Goal: Task Accomplishment & Management: Manage account settings

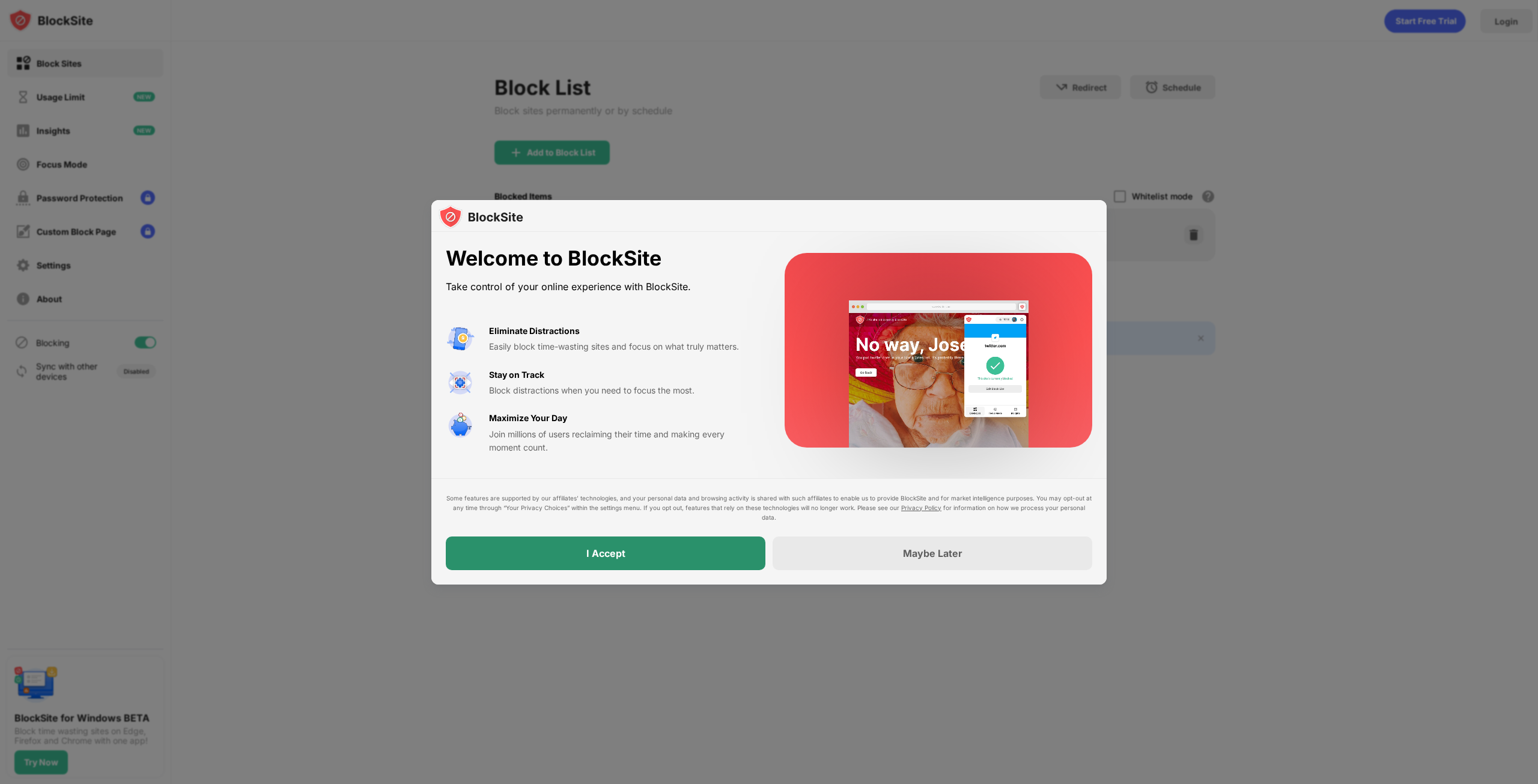
click at [733, 553] on div "I Accept" at bounding box center [605, 553] width 320 height 33
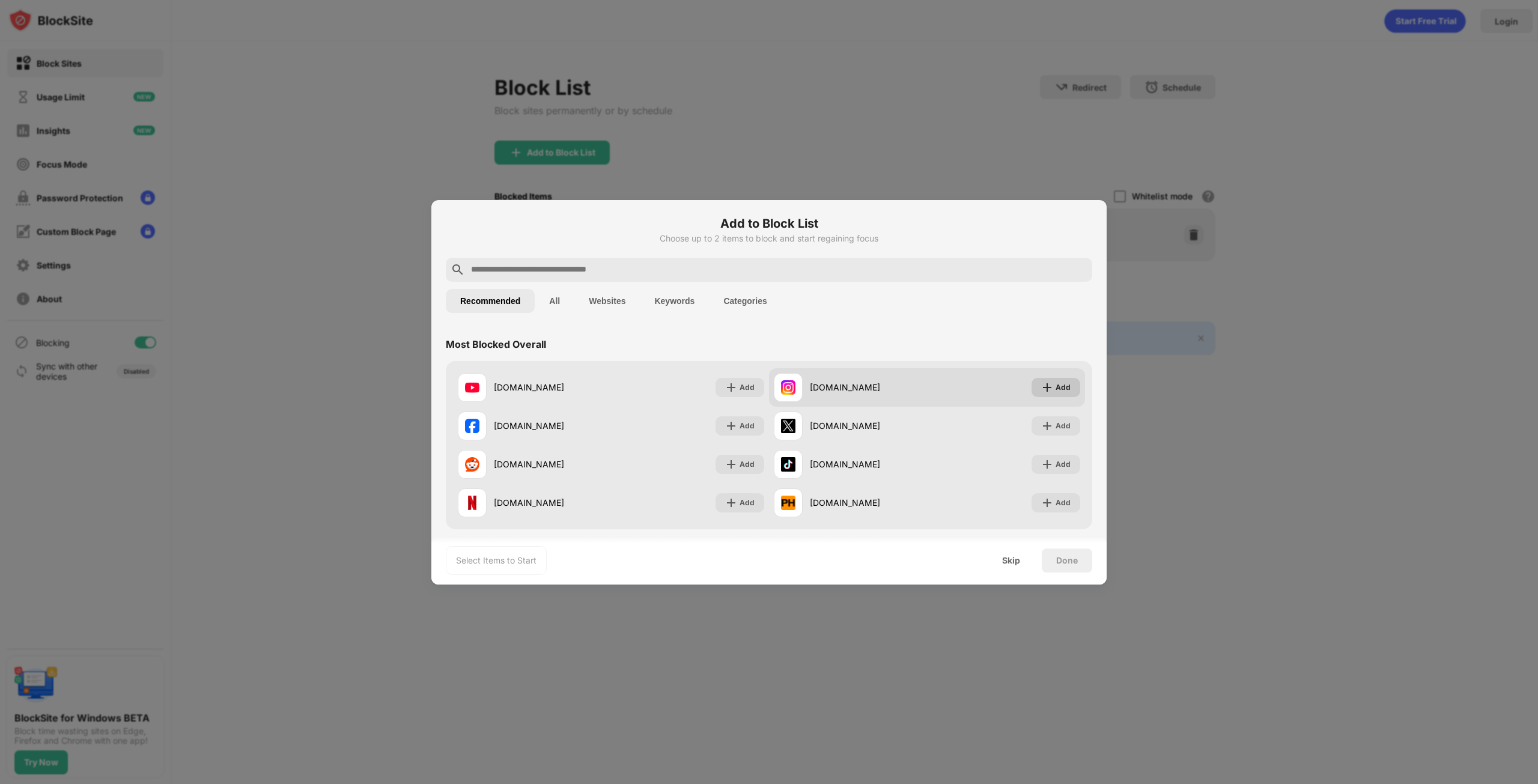
click at [1041, 384] on img at bounding box center [1047, 387] width 12 height 12
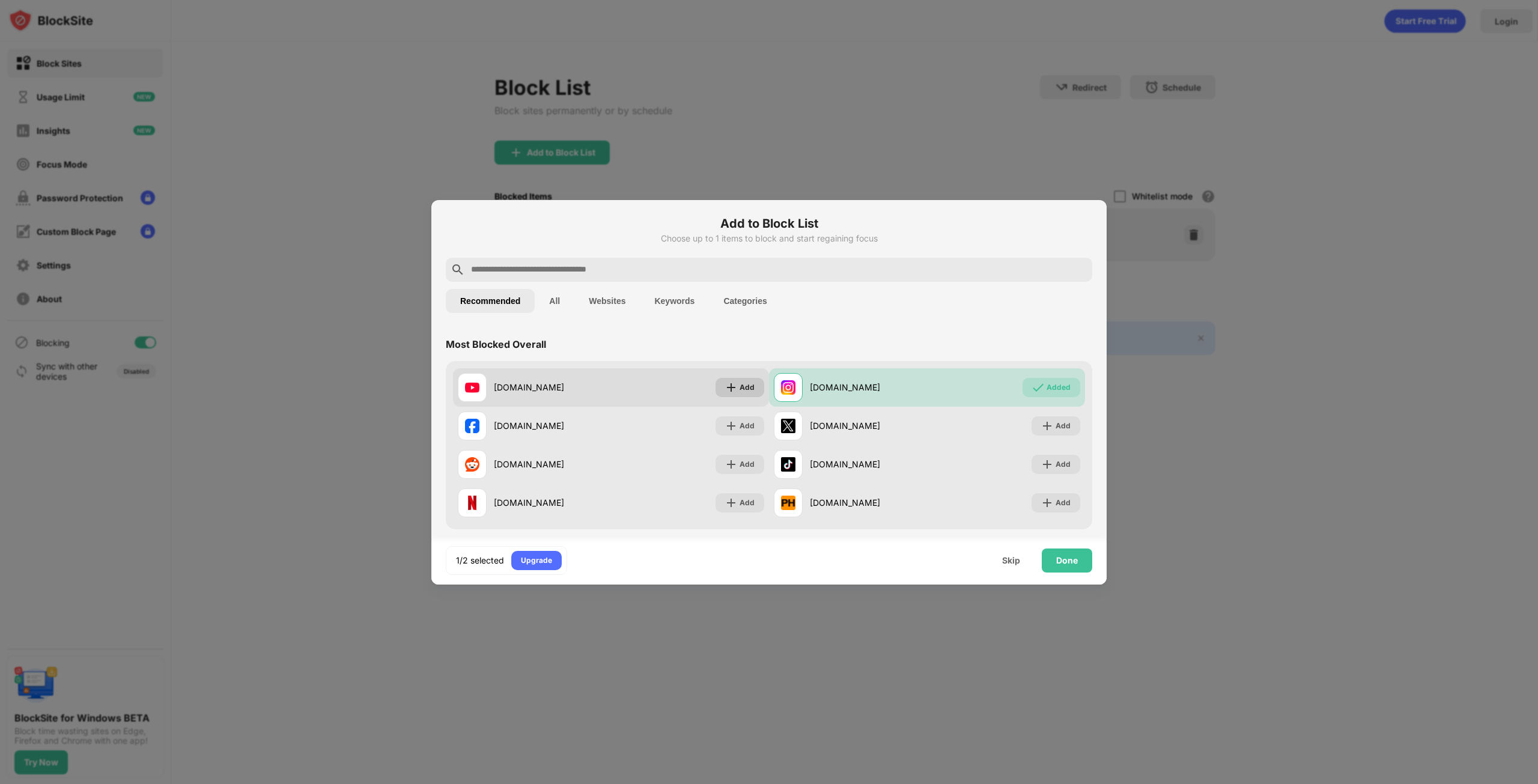
click at [739, 387] on div "Add" at bounding box center [747, 387] width 15 height 12
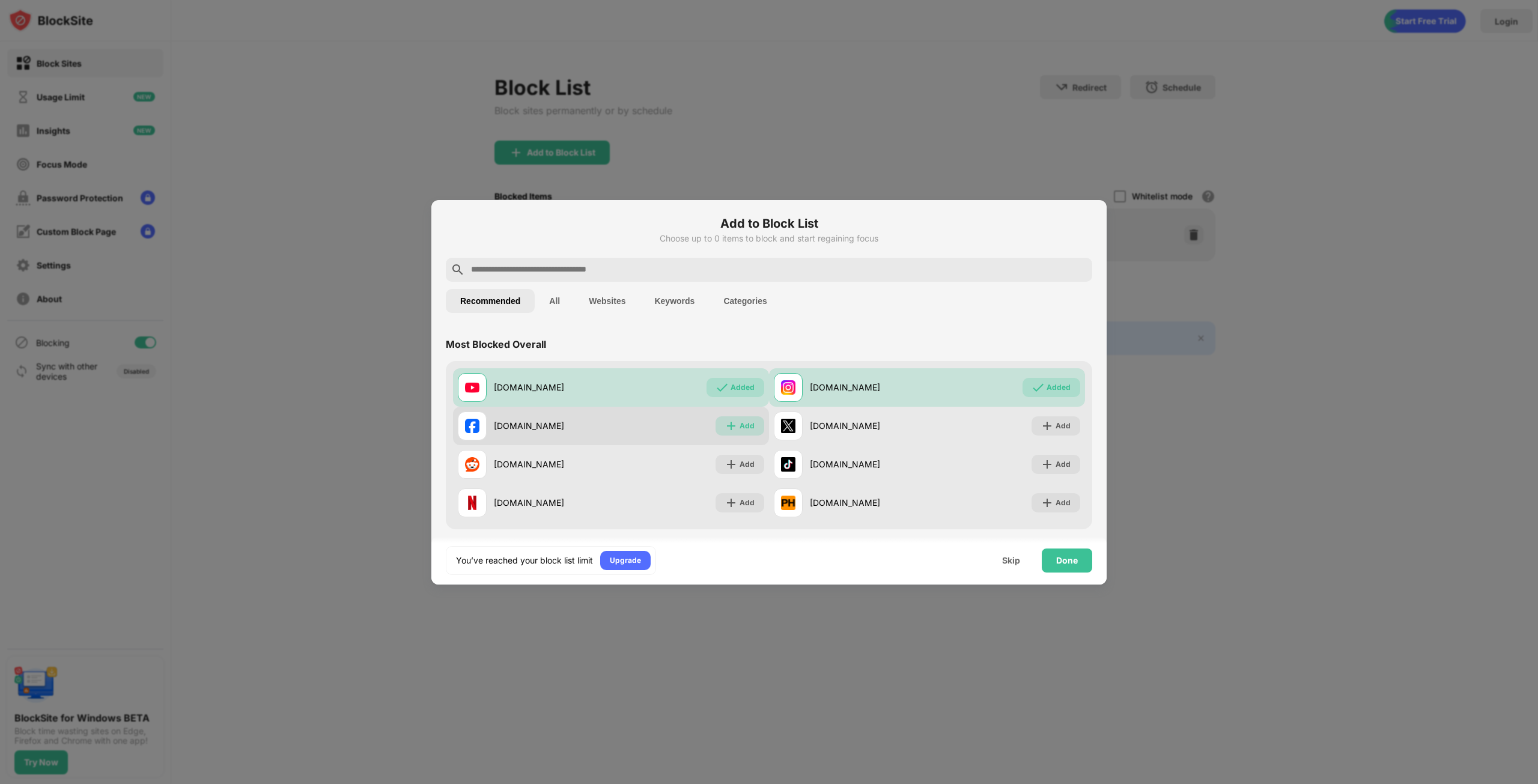
click at [732, 425] on img at bounding box center [731, 426] width 12 height 12
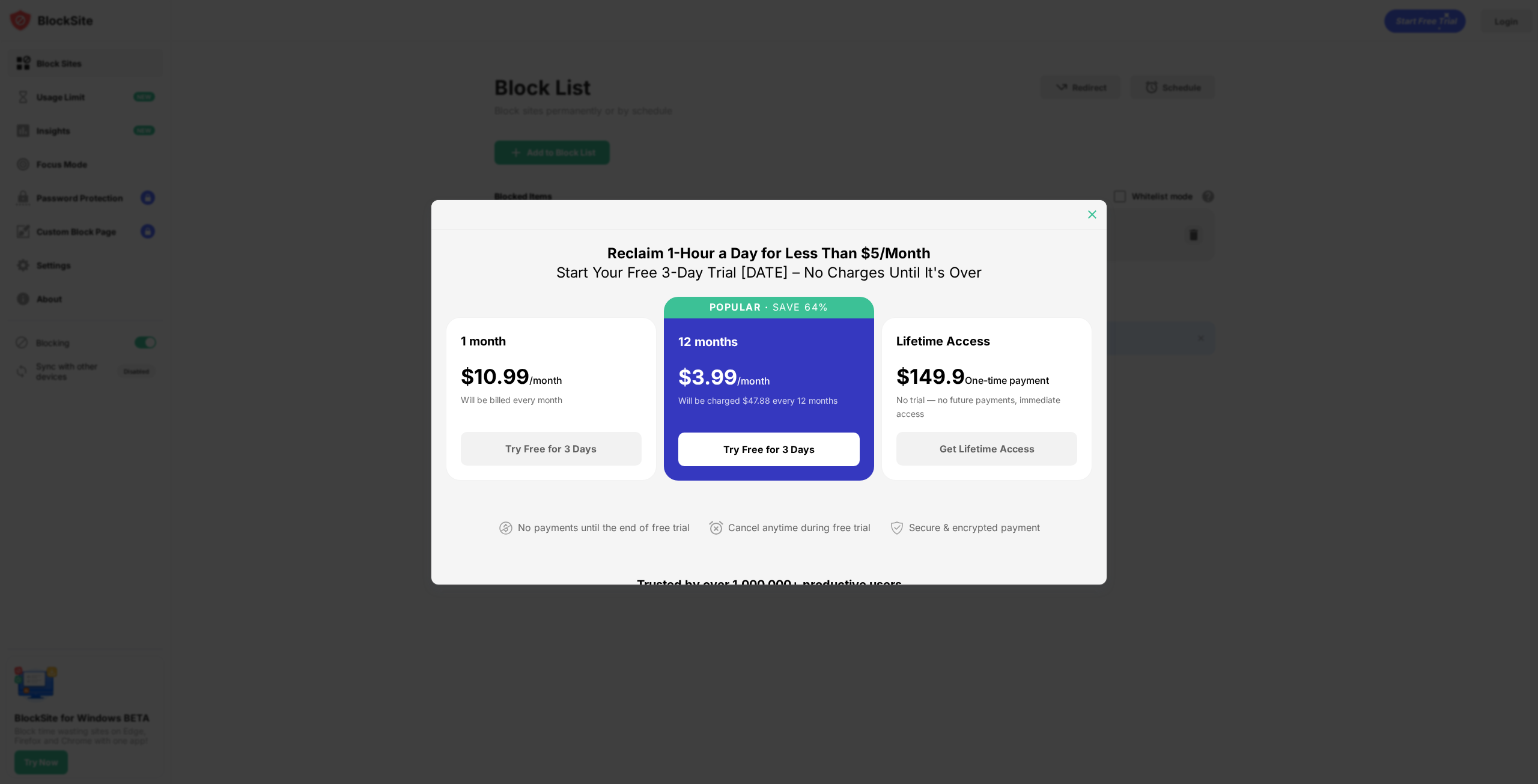
click at [1093, 210] on img at bounding box center [1092, 214] width 12 height 12
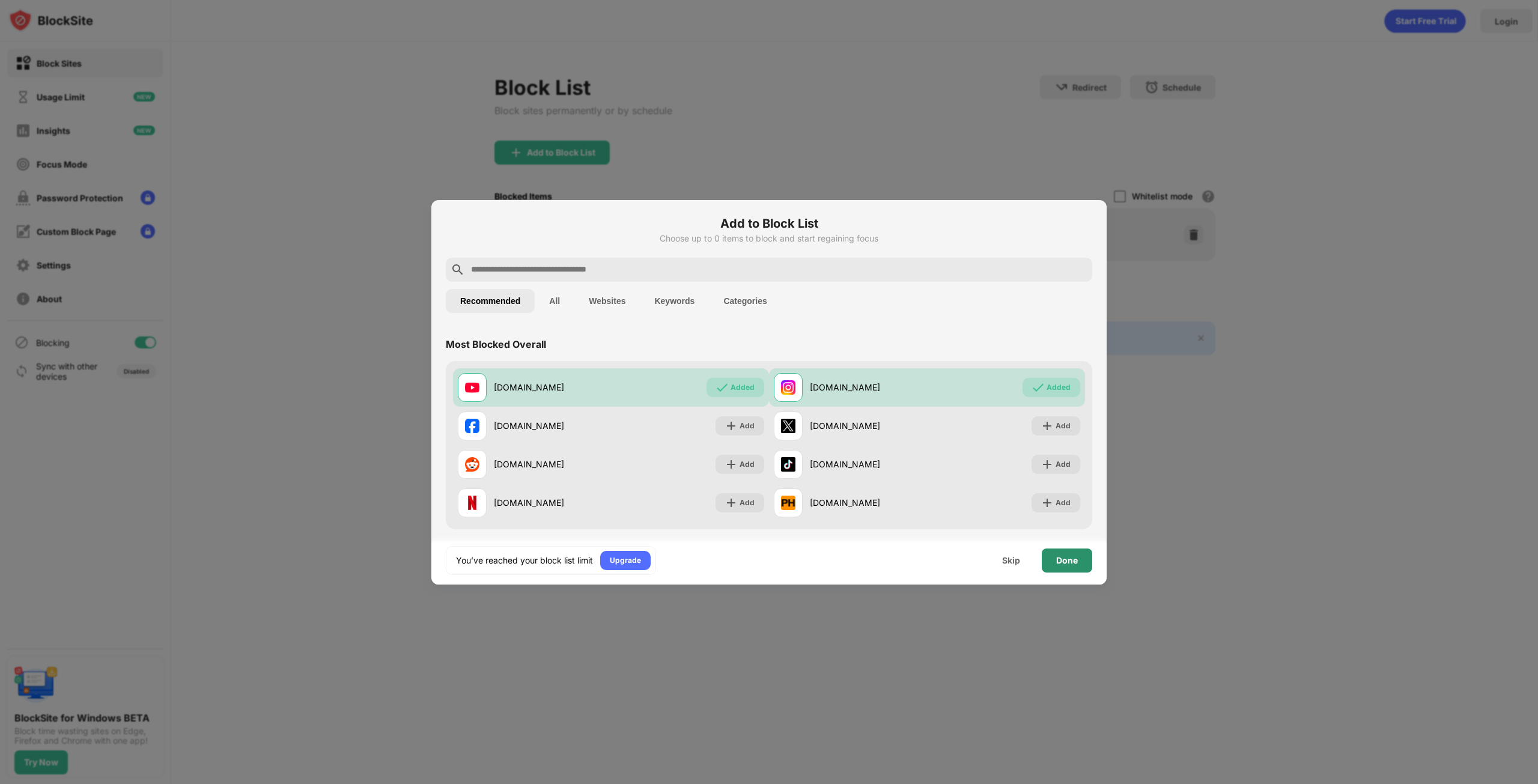
click at [1061, 558] on div "Done" at bounding box center [1067, 560] width 21 height 9
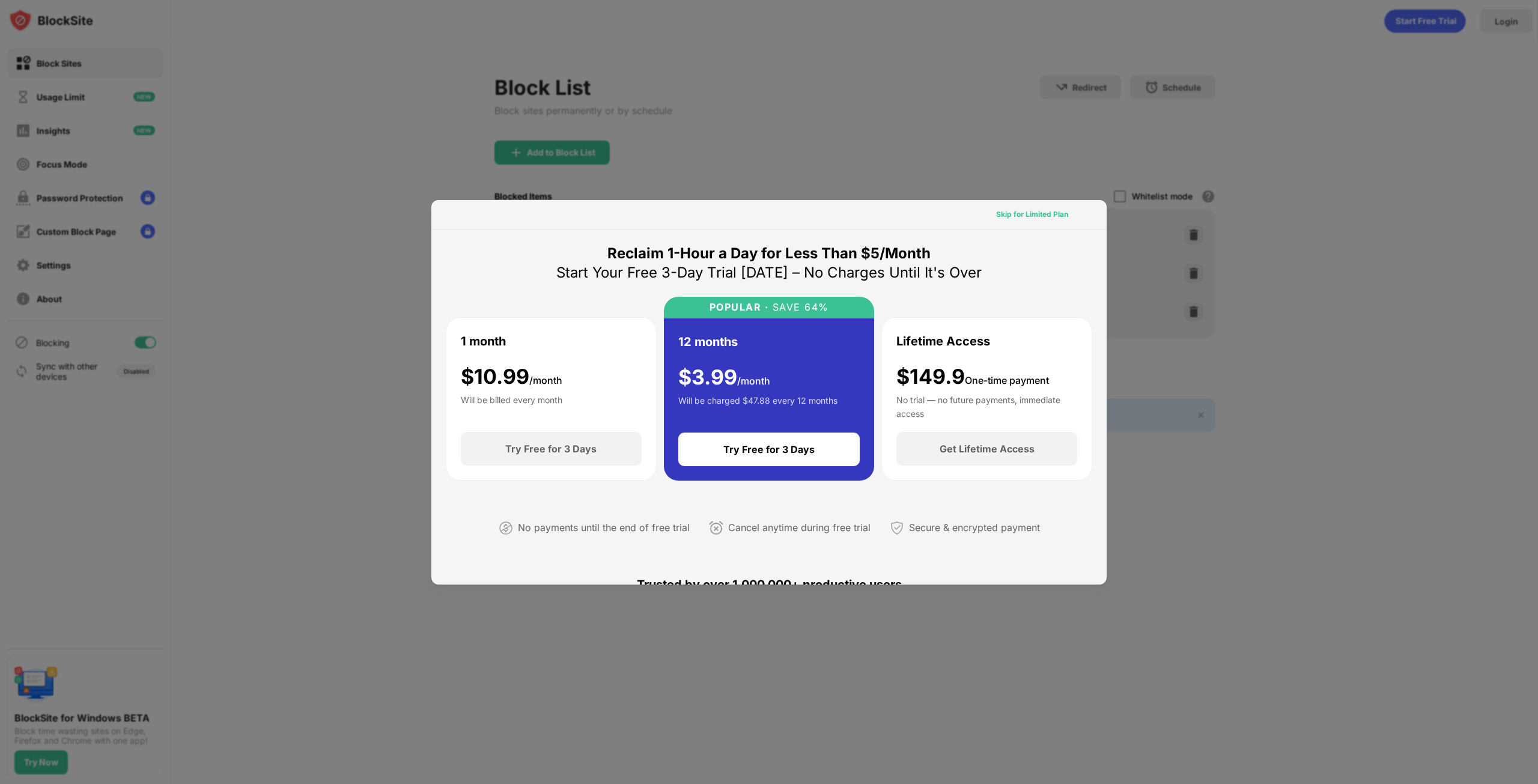
click at [1015, 214] on div "Skip for Limited Plan" at bounding box center [1032, 214] width 72 height 12
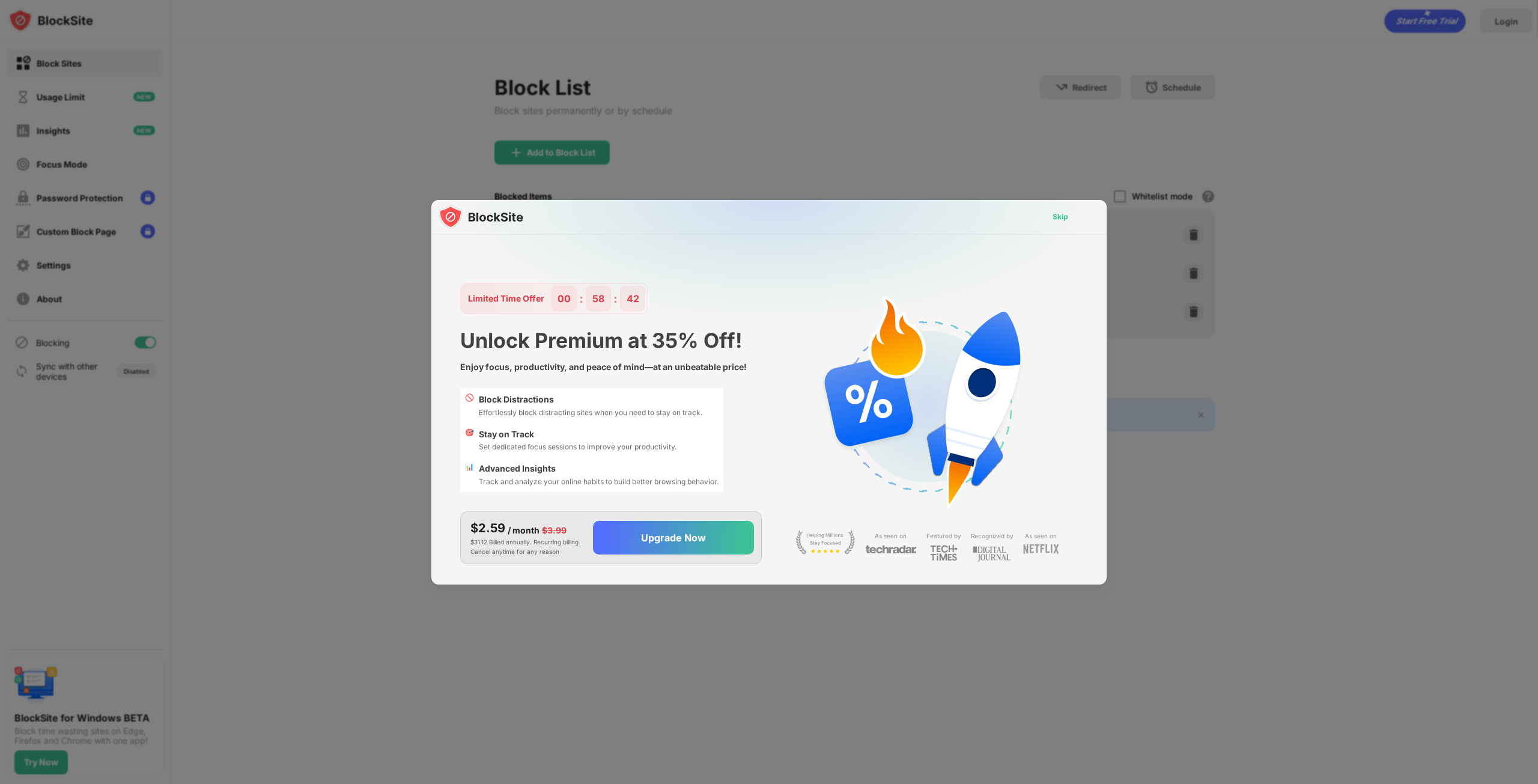
click at [1059, 214] on div "Skip" at bounding box center [1060, 217] width 15 height 12
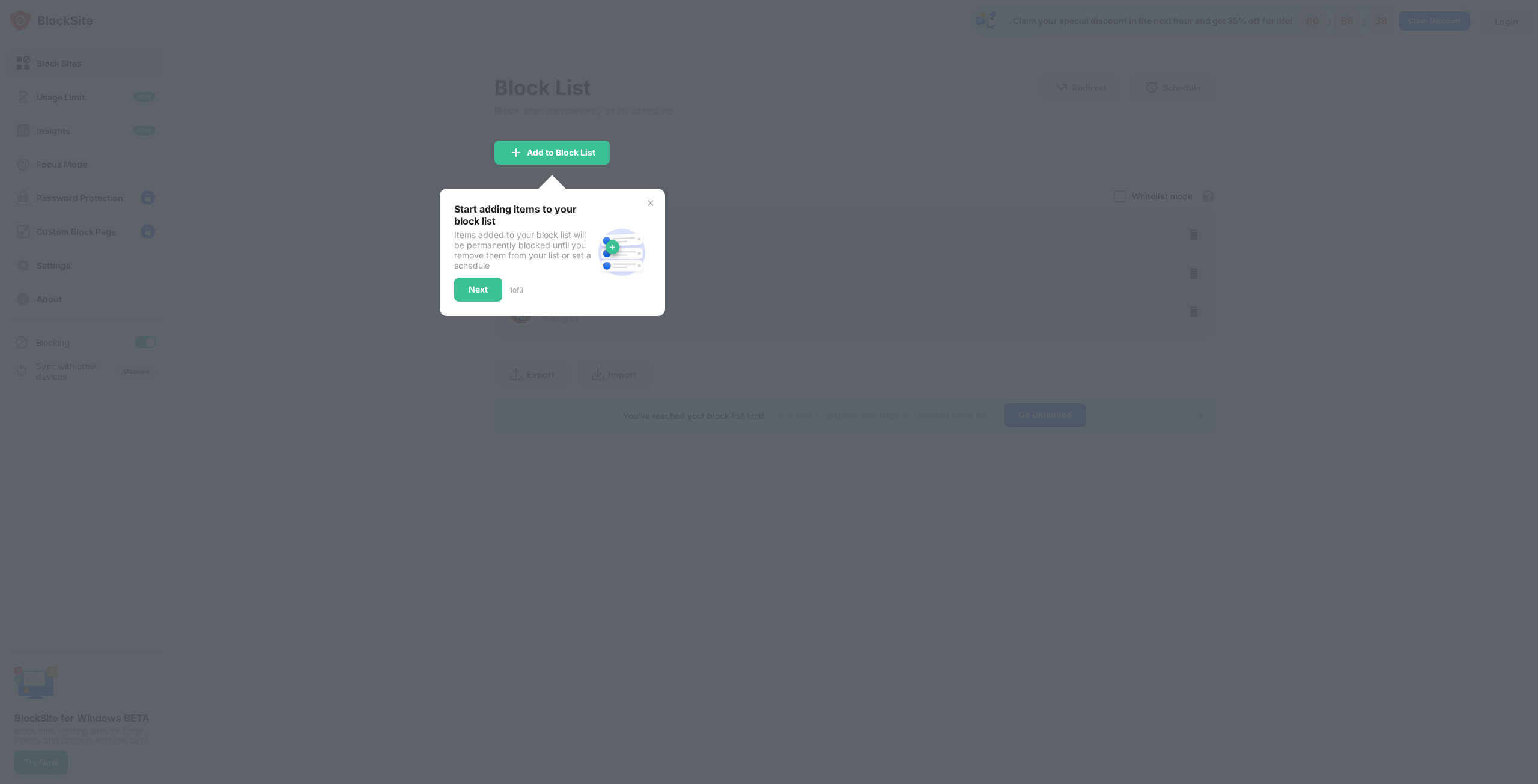
click at [655, 202] on img at bounding box center [650, 203] width 9 height 9
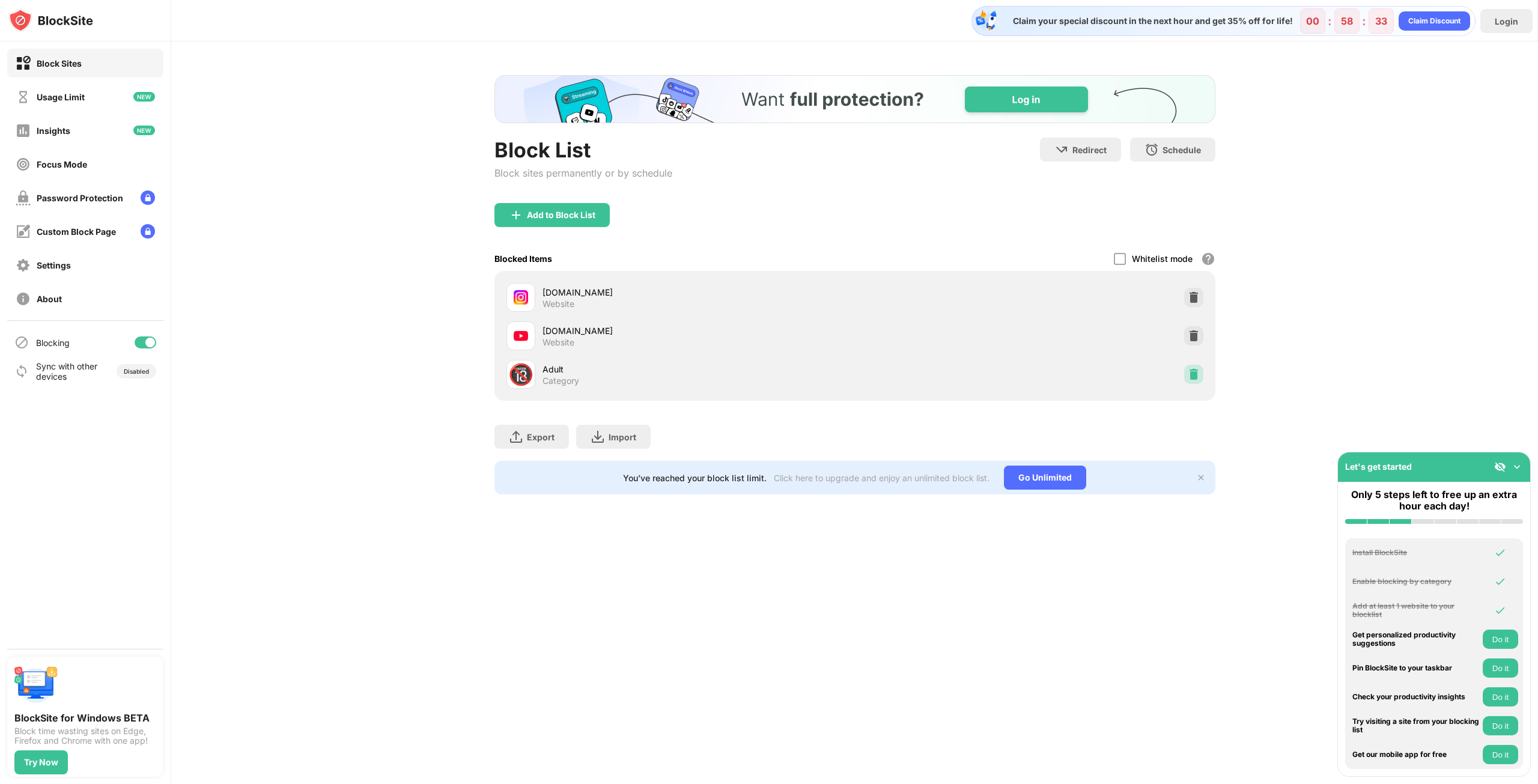
click at [1192, 373] on img at bounding box center [1193, 374] width 12 height 12
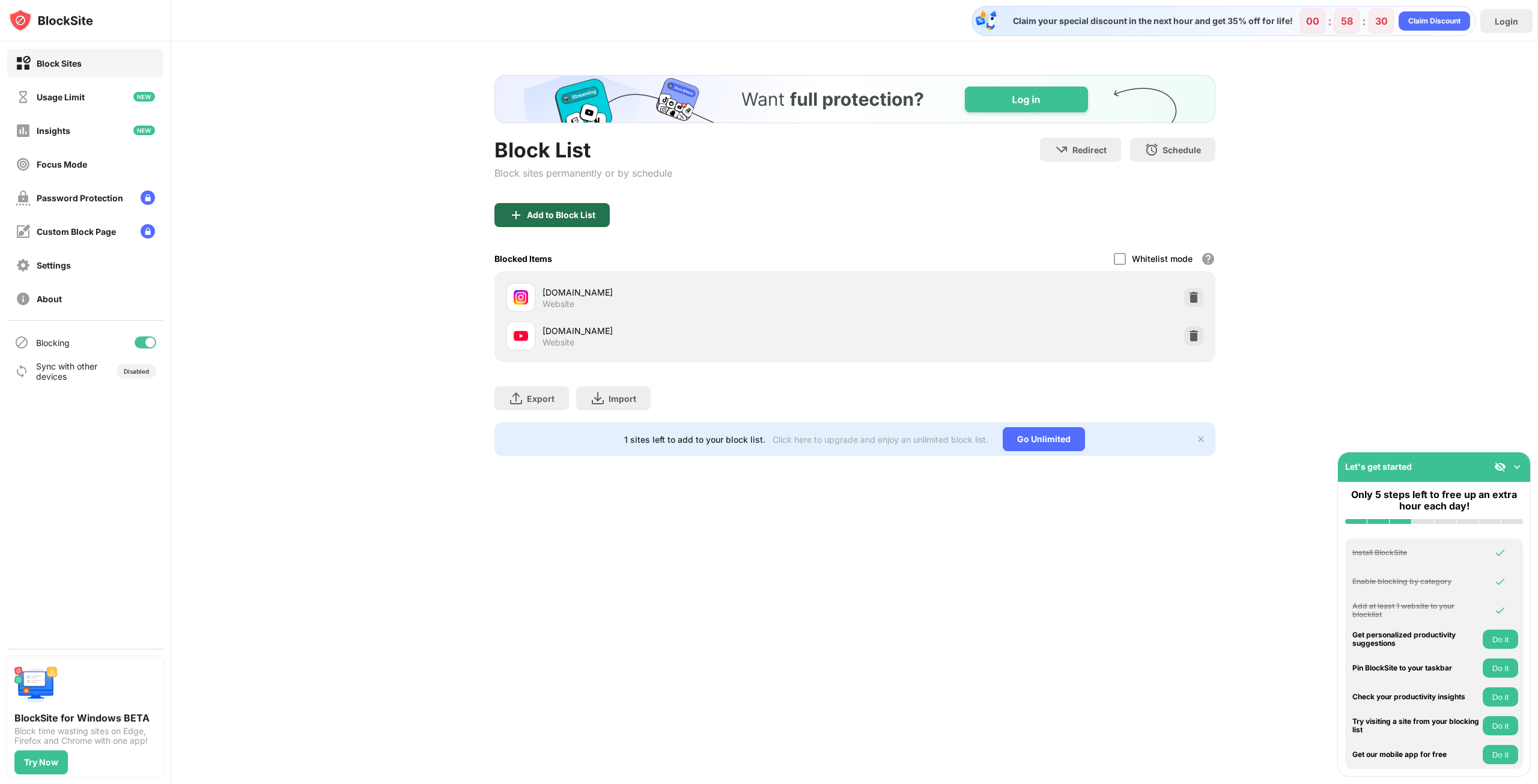
click at [570, 224] on div "Add to Block List" at bounding box center [552, 215] width 116 height 24
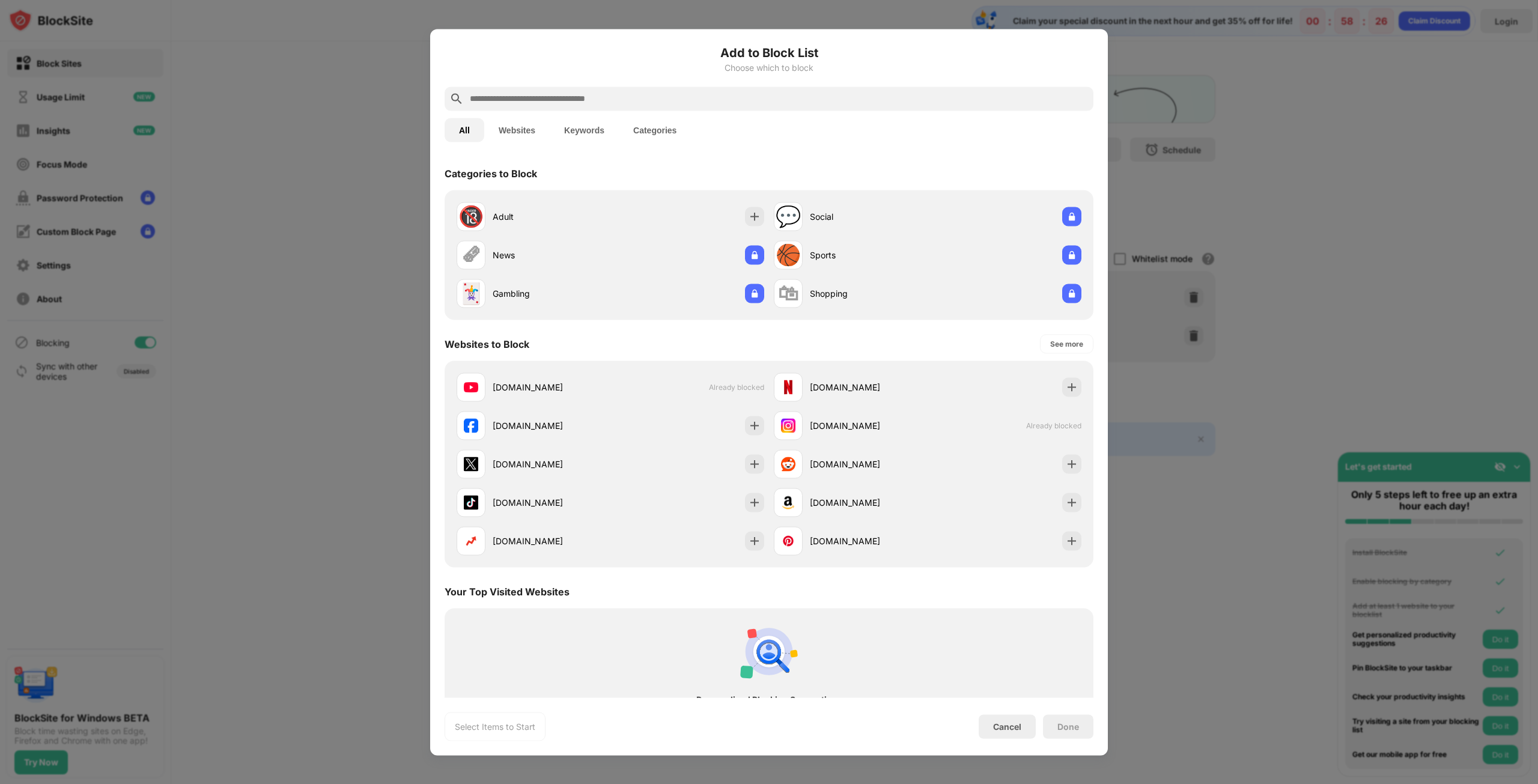
click at [518, 140] on button "Websites" at bounding box center [517, 130] width 65 height 24
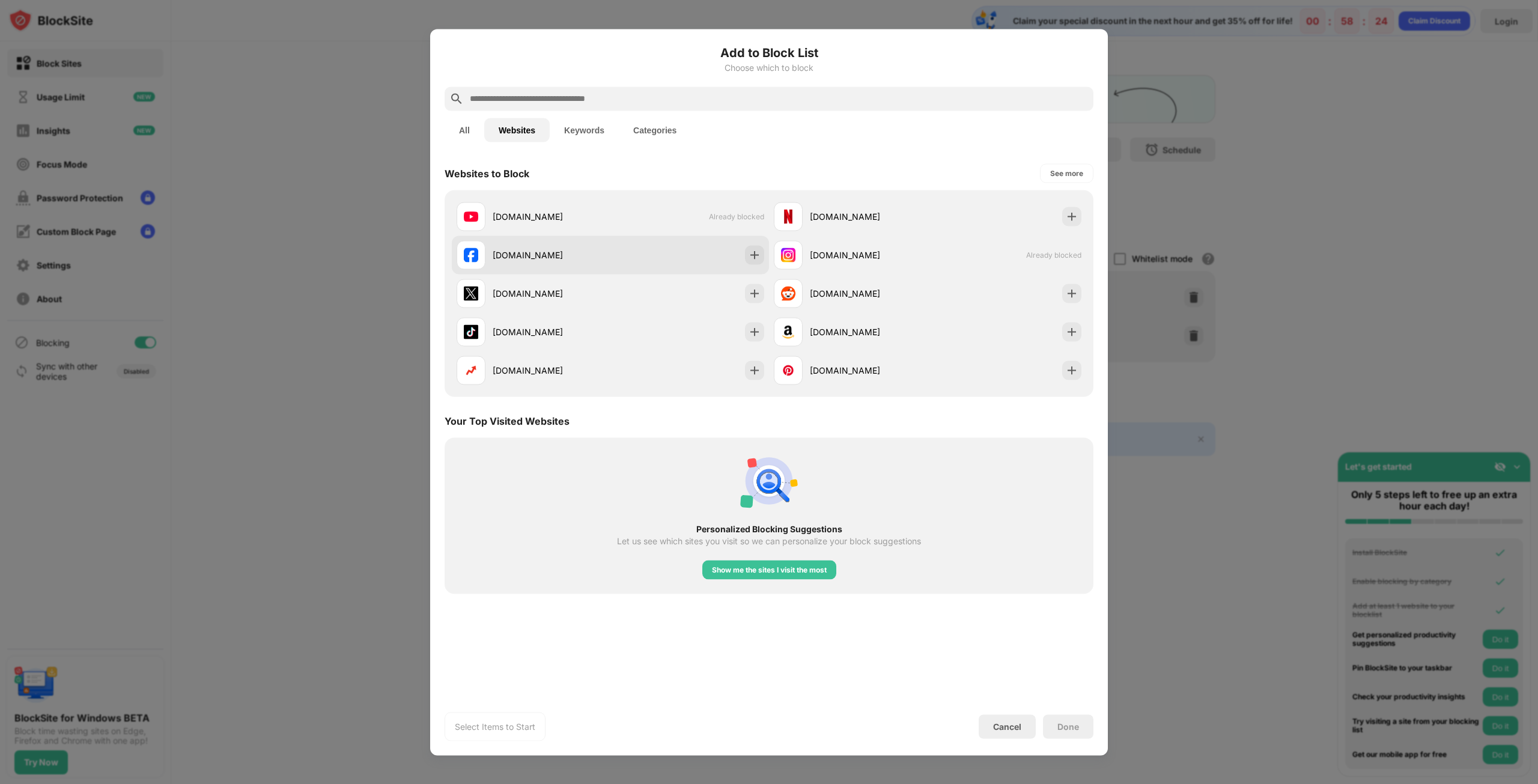
click at [745, 259] on div "[DOMAIN_NAME]" at bounding box center [610, 255] width 317 height 39
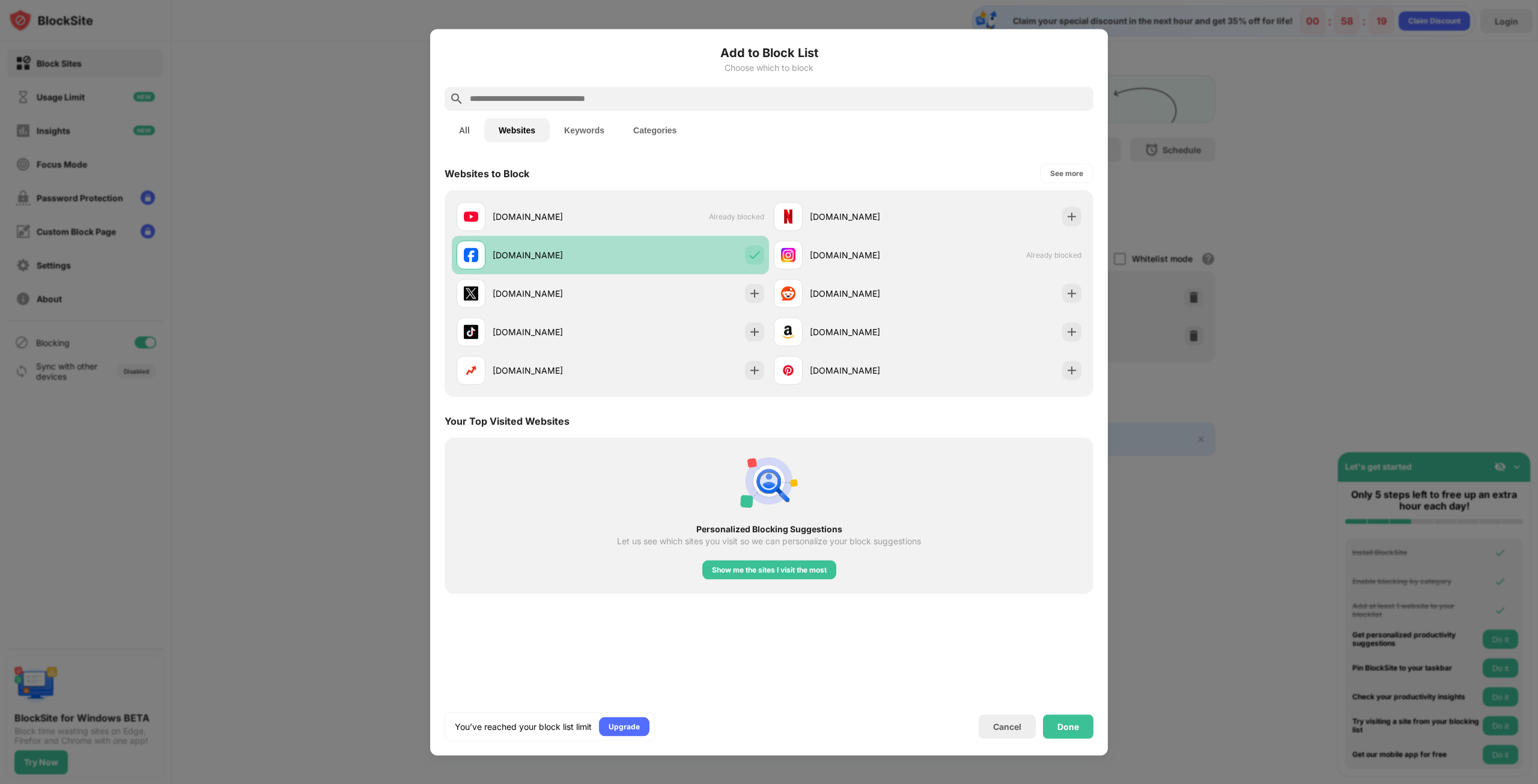
click at [729, 259] on div "[DOMAIN_NAME]" at bounding box center [610, 255] width 317 height 39
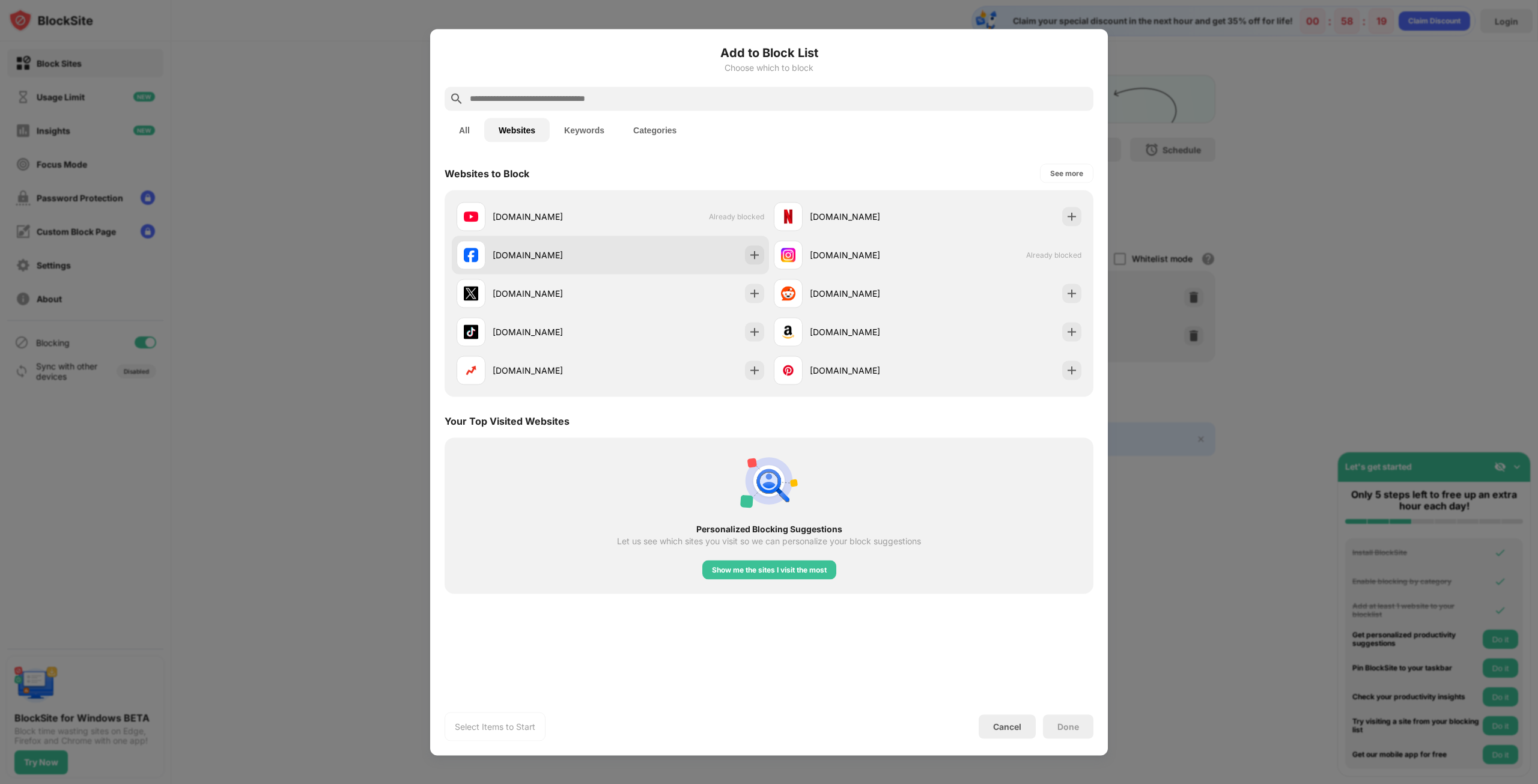
click at [729, 259] on div "[DOMAIN_NAME]" at bounding box center [610, 255] width 317 height 39
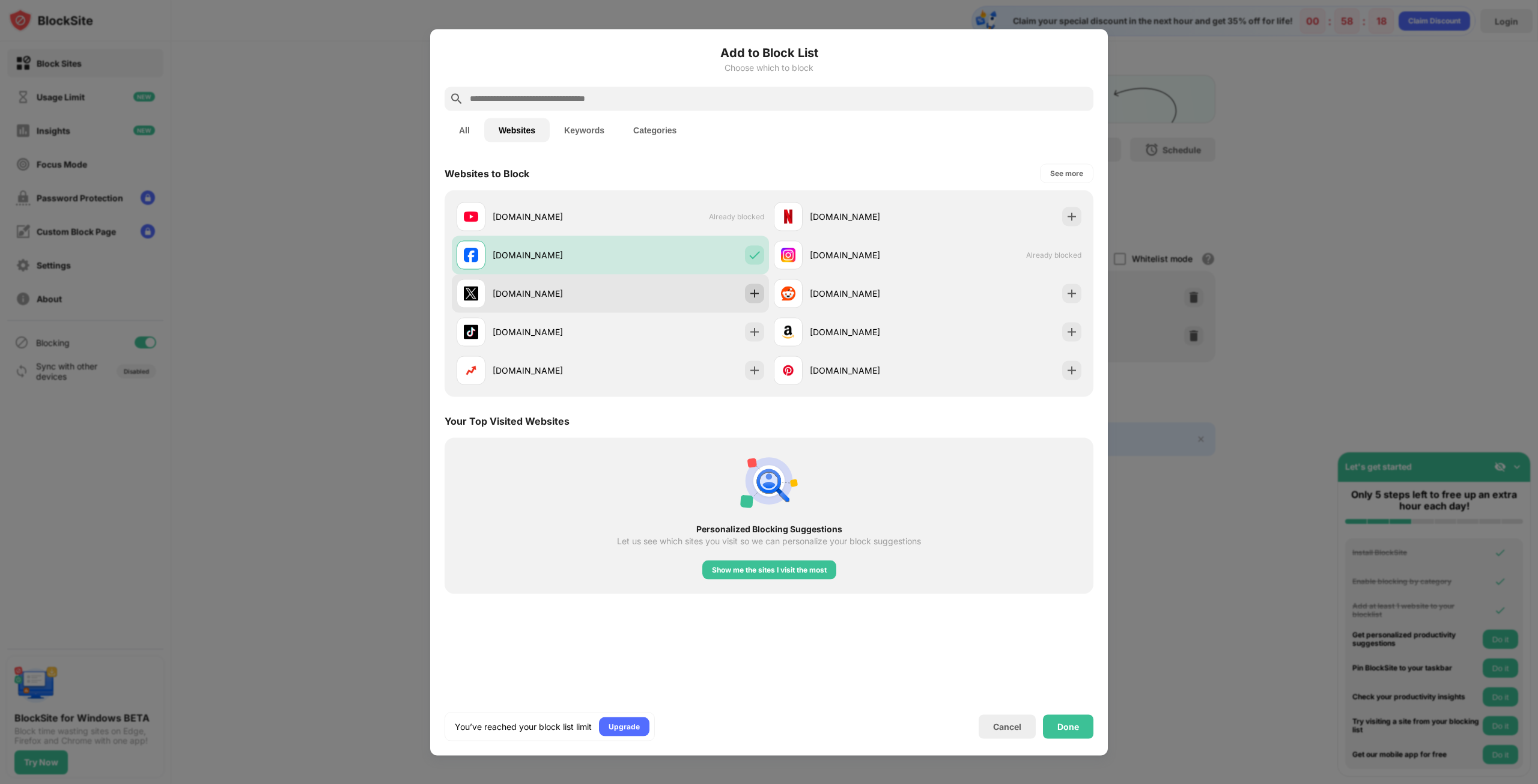
click at [745, 297] on div at bounding box center [754, 293] width 19 height 19
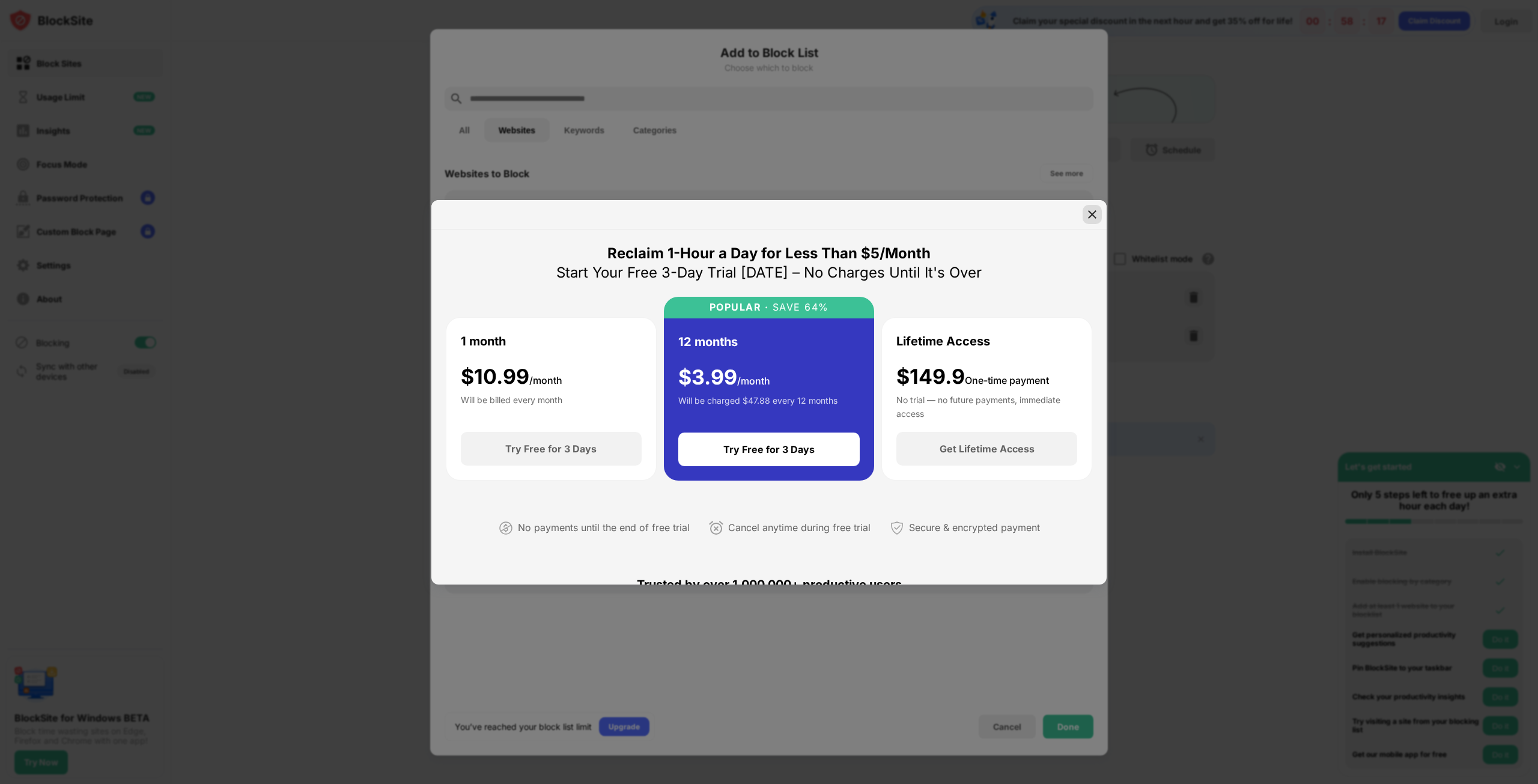
click at [1091, 212] on img at bounding box center [1092, 214] width 12 height 12
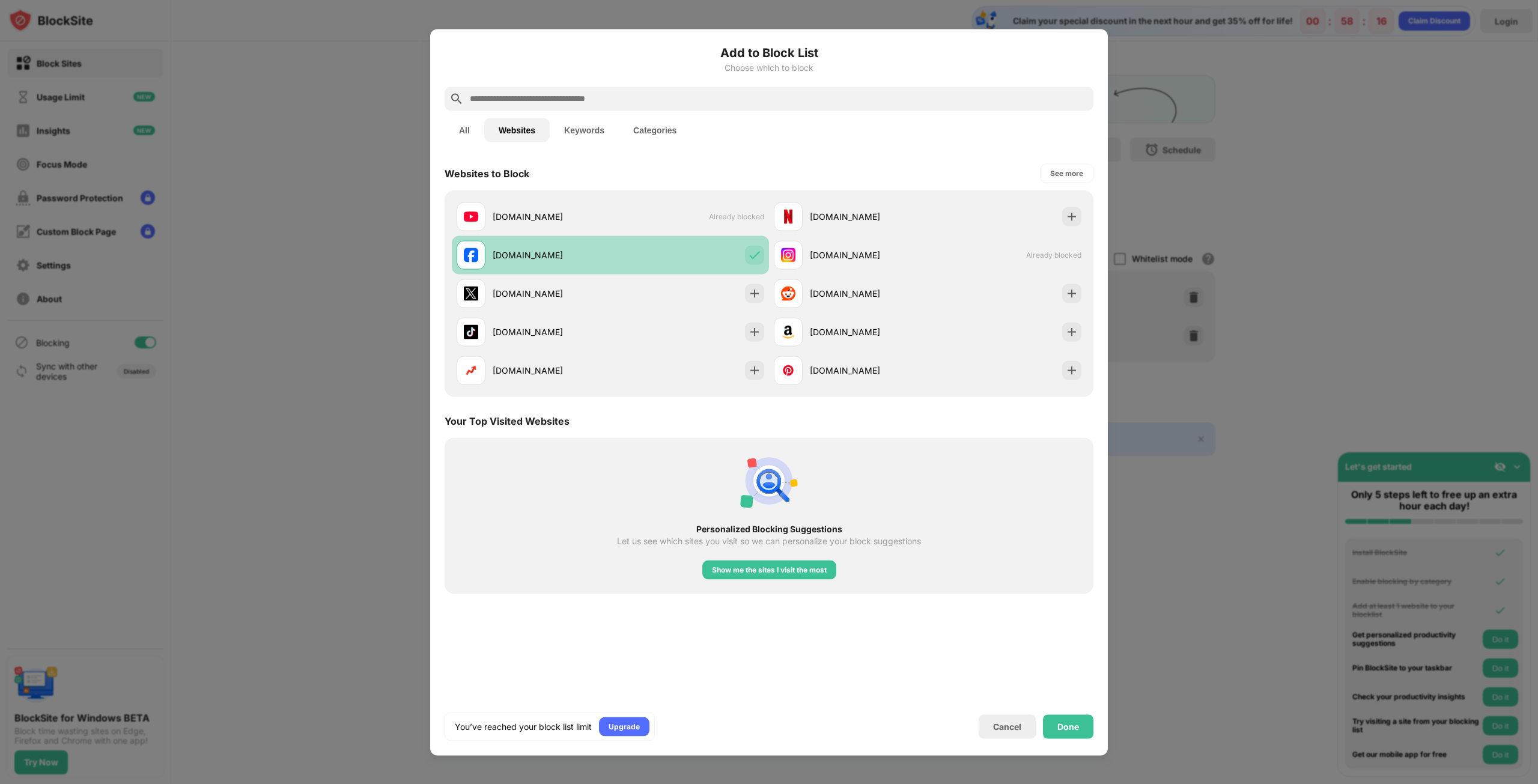
click at [751, 255] on img at bounding box center [755, 254] width 12 height 12
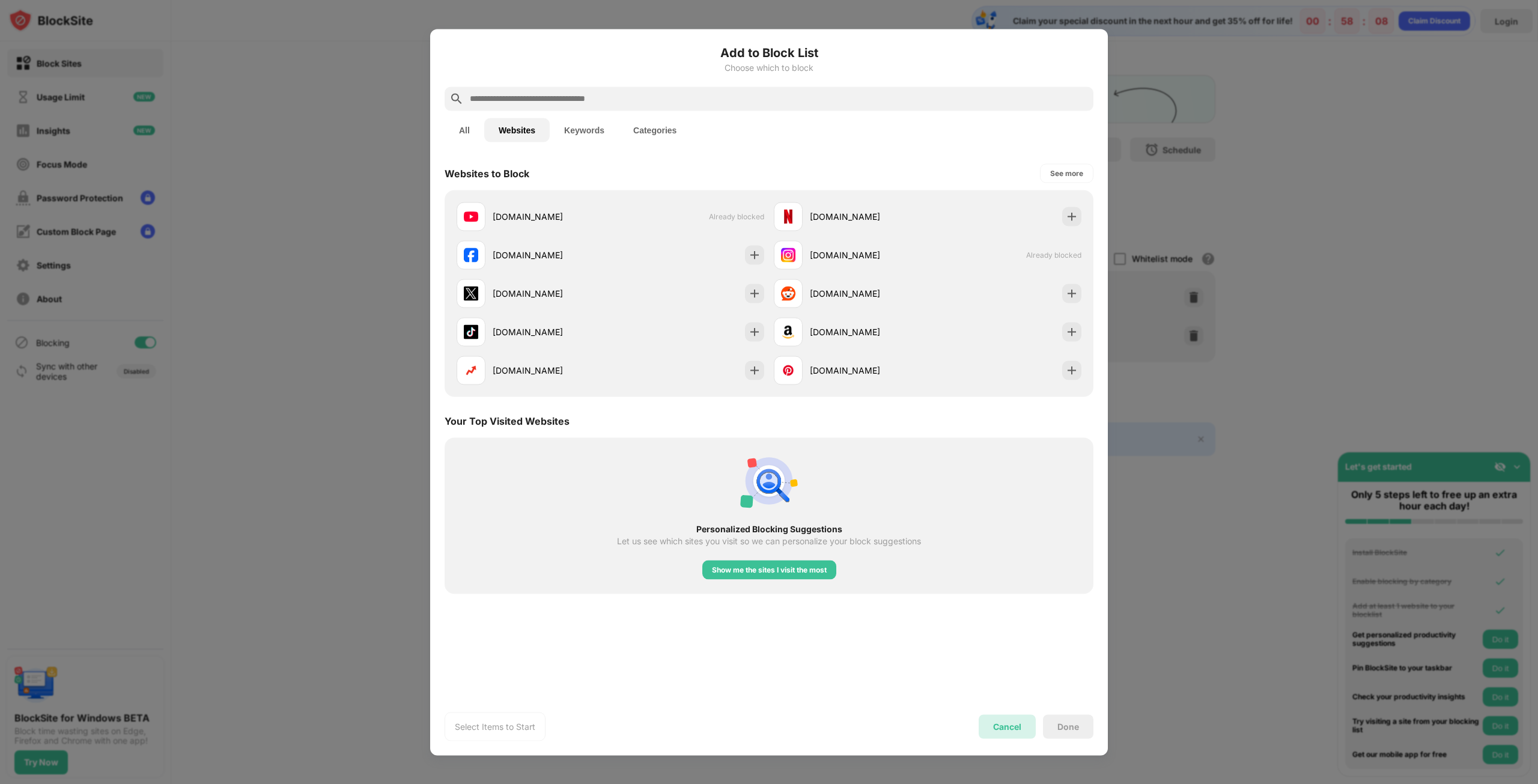
click at [1010, 729] on div "Cancel" at bounding box center [1007, 726] width 28 height 10
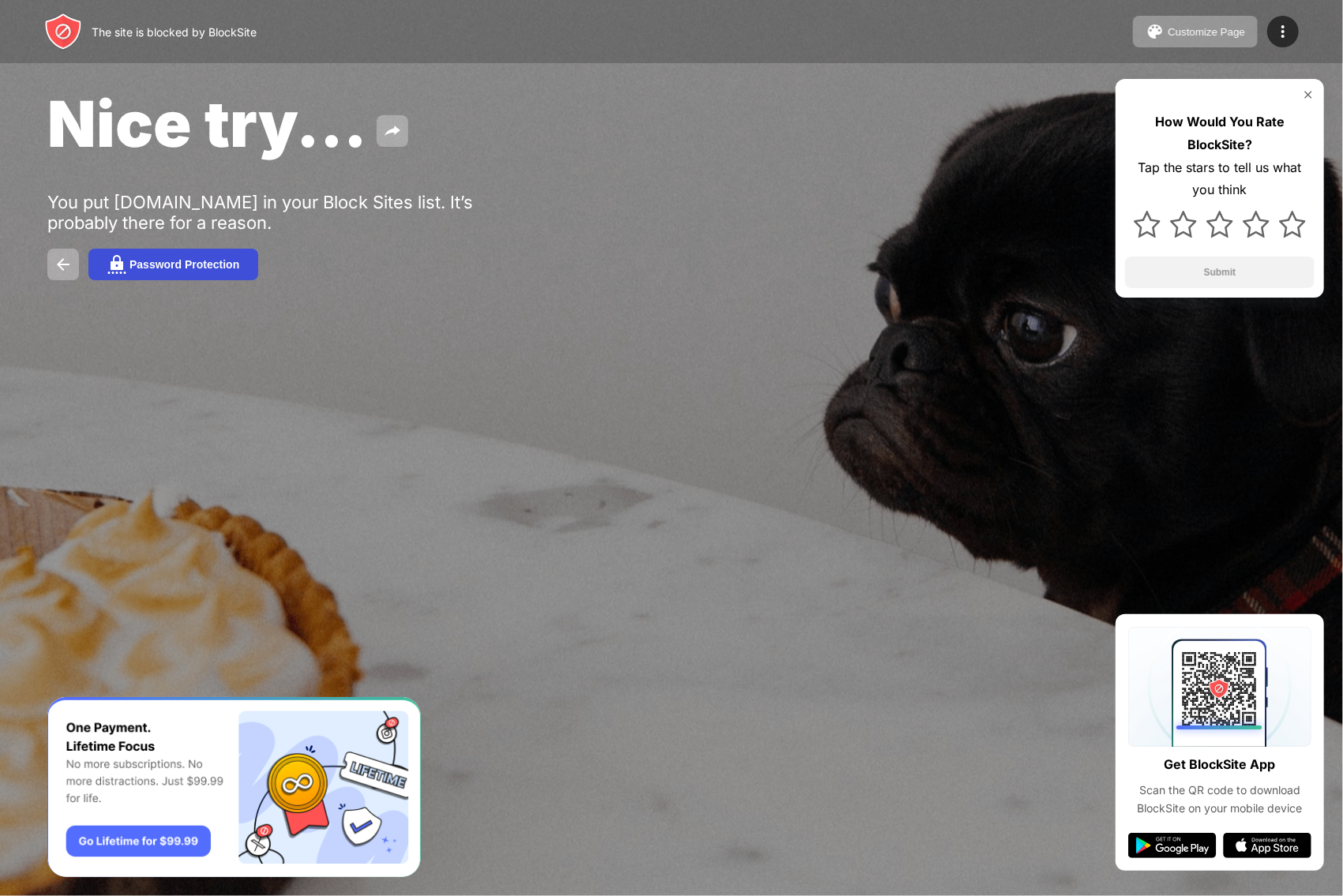
click at [204, 267] on div "Password Protection" at bounding box center [184, 264] width 110 height 12
